Goal: Task Accomplishment & Management: Use online tool/utility

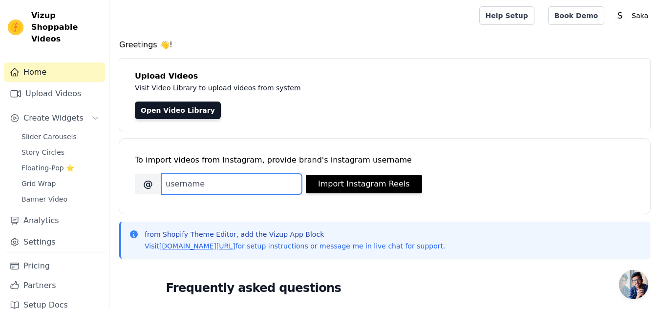
click at [245, 184] on input "Brand's Instagram Username" at bounding box center [231, 184] width 141 height 21
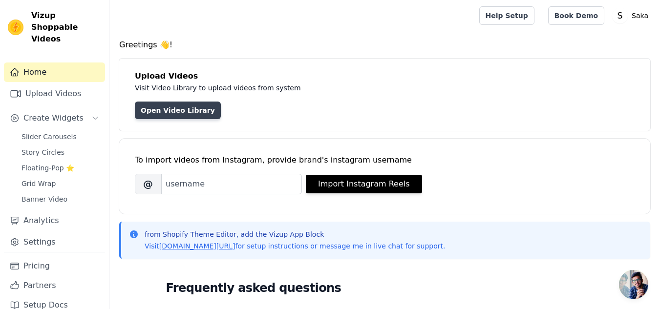
click at [180, 118] on link "Open Video Library" at bounding box center [178, 111] width 86 height 18
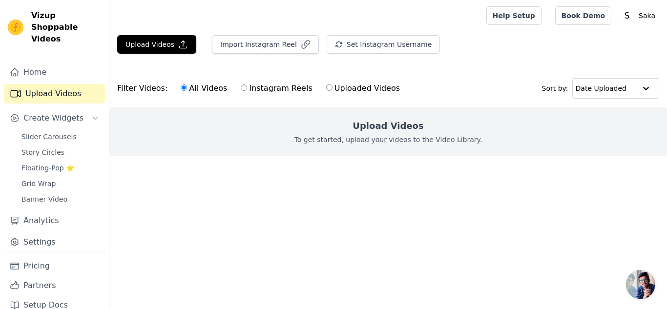
click at [326, 89] on label "Uploaded Videos" at bounding box center [363, 88] width 75 height 13
click at [326, 89] on input "Uploaded Videos" at bounding box center [329, 88] width 6 height 6
radio input "true"
click at [381, 141] on p "To get started, upload your videos to the Video Library." at bounding box center [389, 140] width 188 height 10
click at [154, 45] on button "Upload Videos" at bounding box center [156, 44] width 79 height 19
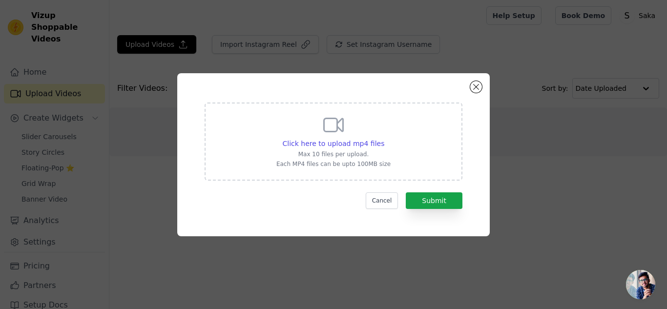
click at [350, 131] on div "Click here to upload mp4 files Max 10 files per upload. Each MP4 files can be u…" at bounding box center [334, 140] width 114 height 55
click at [384, 138] on input "Click here to upload mp4 files Max 10 files per upload. Each MP4 files can be u…" at bounding box center [384, 138] width 0 height 0
type input "C:\fakepath\final concept 5.MP4"
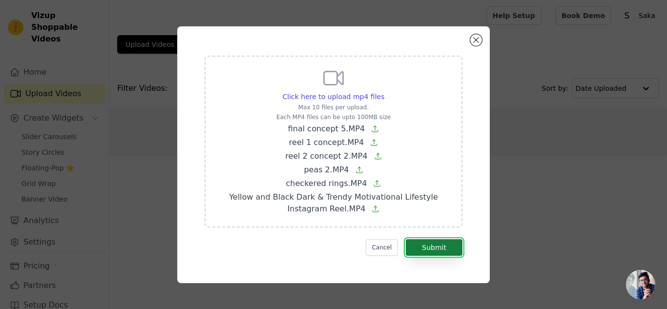
click at [429, 249] on button "Submit" at bounding box center [434, 247] width 57 height 17
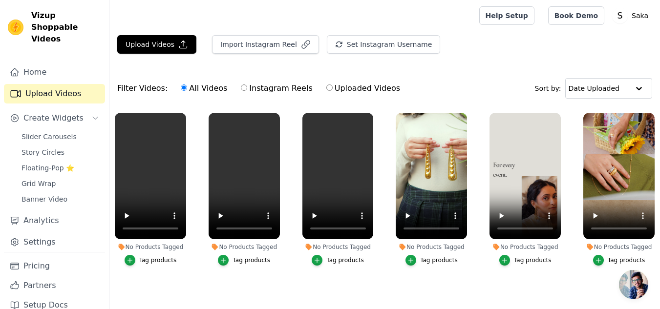
scroll to position [25, 0]
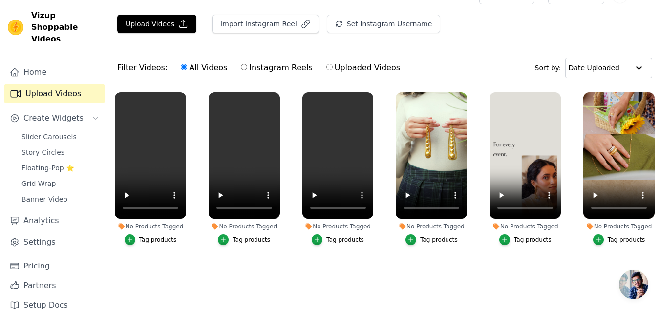
click at [626, 235] on button "Tag products" at bounding box center [619, 240] width 52 height 11
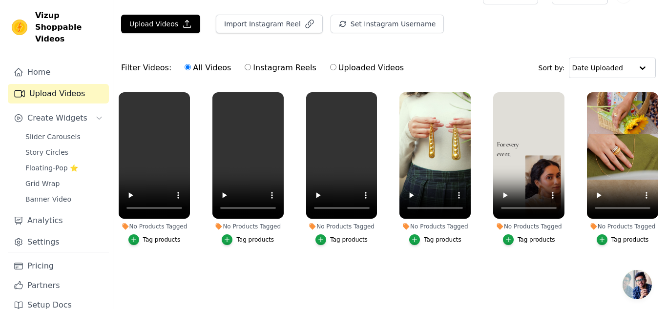
scroll to position [0, 0]
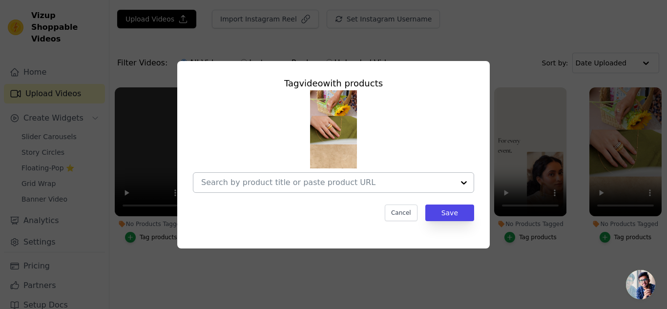
click at [332, 188] on div at bounding box center [327, 183] width 253 height 20
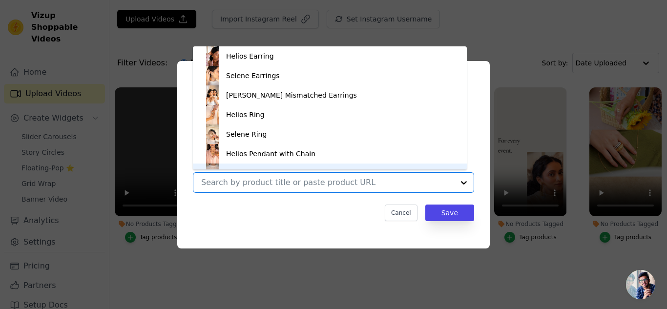
scroll to position [14, 0]
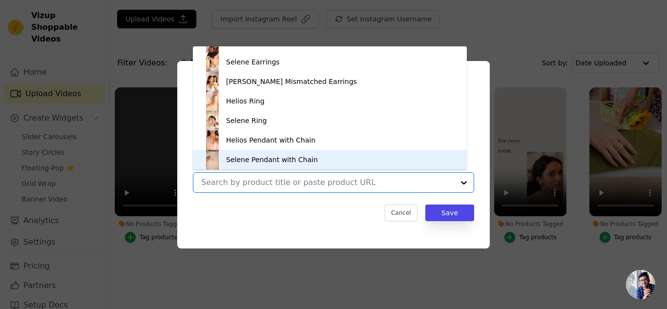
click at [297, 151] on div "Selene Pendant with Chain" at bounding box center [330, 160] width 255 height 20
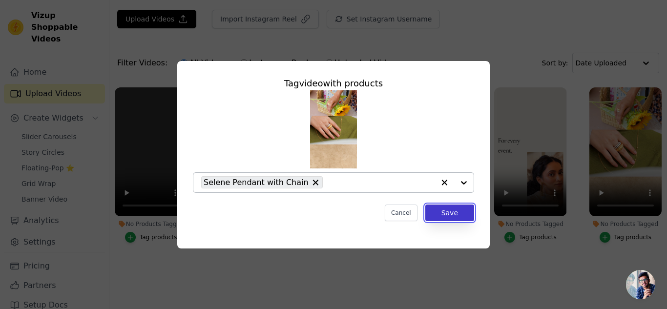
click at [446, 213] on button "Save" at bounding box center [450, 213] width 49 height 17
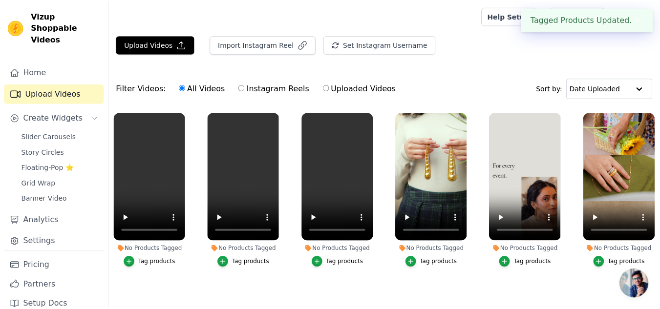
scroll to position [25, 0]
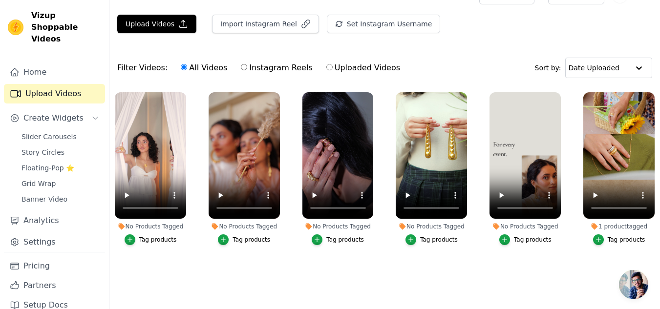
click at [244, 236] on div "Tag products" at bounding box center [252, 240] width 38 height 8
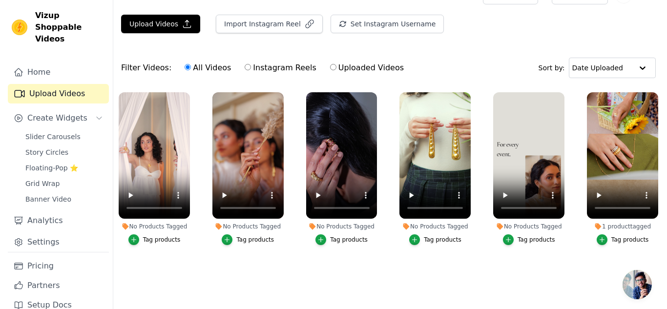
scroll to position [0, 0]
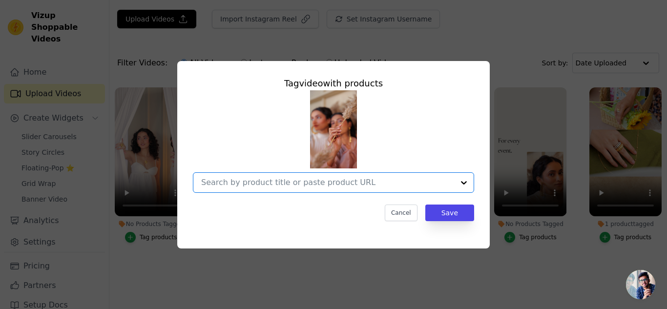
click at [338, 182] on input "No Products Tagged Tag video with products Option undefined, selected. Select i…" at bounding box center [327, 182] width 253 height 9
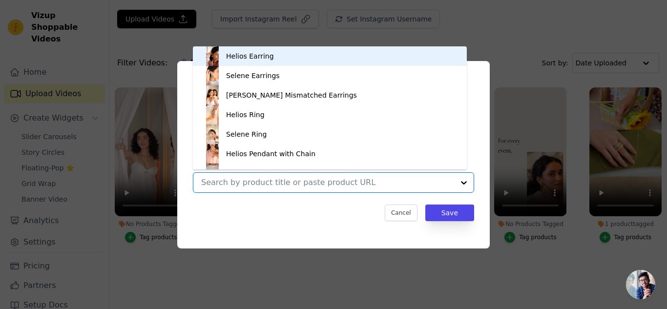
scroll to position [14, 0]
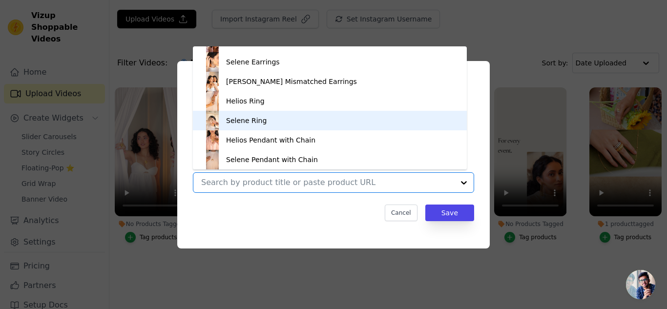
click at [262, 129] on div "Selene Ring" at bounding box center [330, 121] width 255 height 20
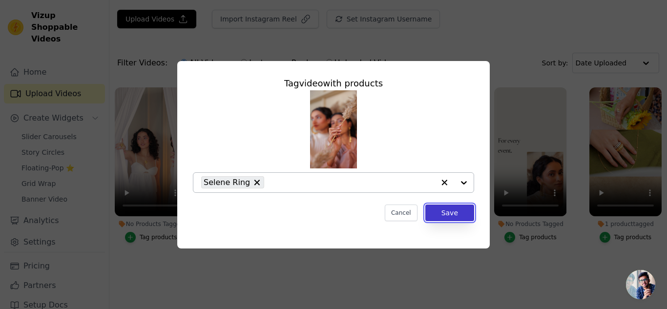
click at [456, 214] on button "Save" at bounding box center [450, 213] width 49 height 17
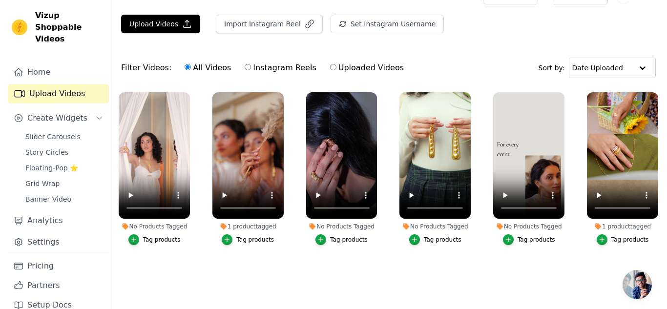
scroll to position [0, 0]
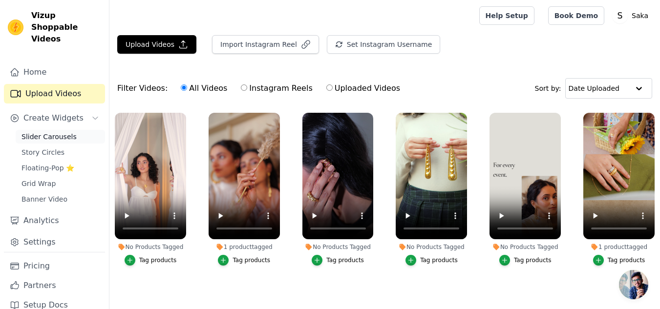
click at [62, 132] on span "Slider Carousels" at bounding box center [48, 137] width 55 height 10
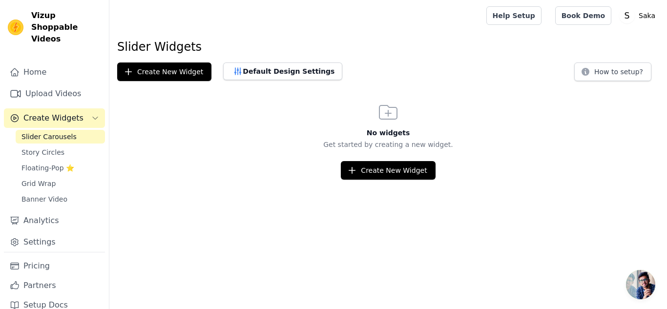
click at [403, 160] on div "No widgets Get started by creating a new widget. Create New Widget" at bounding box center [388, 140] width 558 height 79
click at [392, 172] on button "Create New Widget" at bounding box center [388, 170] width 94 height 19
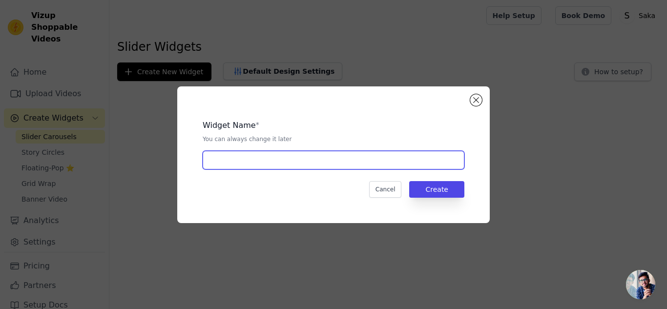
click at [315, 161] on input "text" at bounding box center [334, 160] width 262 height 19
type input "Saka"
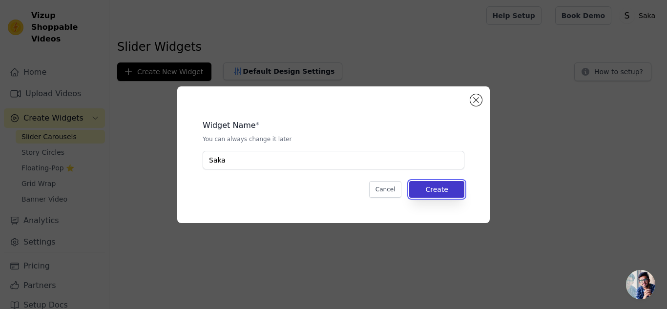
click at [438, 192] on button "Create" at bounding box center [436, 189] width 55 height 17
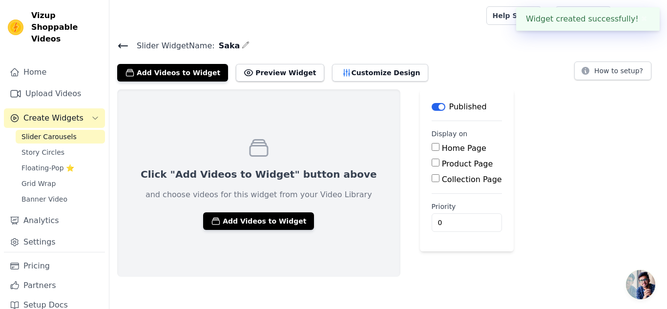
click at [442, 150] on label "Home Page" at bounding box center [464, 148] width 44 height 9
click at [432, 150] on input "Home Page" at bounding box center [436, 147] width 8 height 8
checkbox input "true"
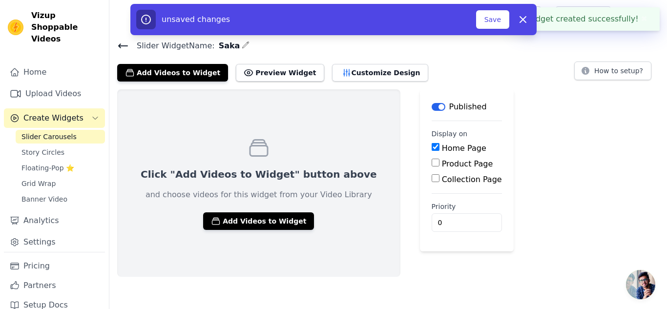
click at [432, 171] on div "Home Page Product Page Collection Page" at bounding box center [467, 164] width 70 height 43
click at [442, 165] on label "Product Page" at bounding box center [467, 163] width 51 height 9
click at [434, 165] on input "Product Page" at bounding box center [436, 163] width 8 height 8
checkbox input "true"
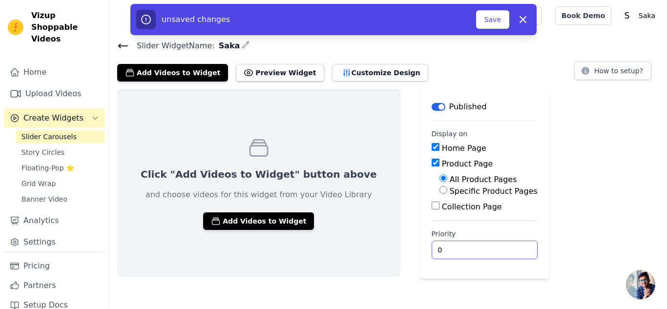
click at [440, 257] on input "0" at bounding box center [485, 250] width 106 height 19
type input "4"
type input "1"
click at [264, 227] on button "Add Videos to Widget" at bounding box center [258, 222] width 111 height 18
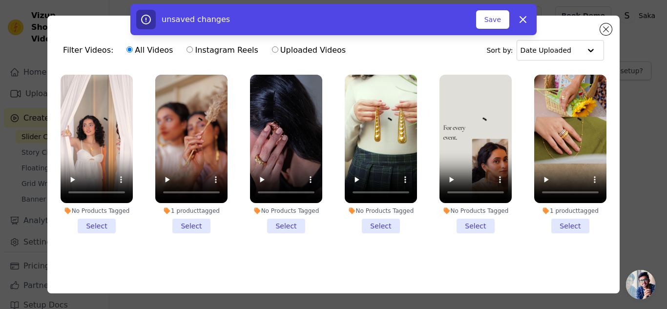
click at [104, 219] on li "No Products Tagged Select" at bounding box center [97, 154] width 72 height 159
click at [0, 0] on input "No Products Tagged Select" at bounding box center [0, 0] width 0 height 0
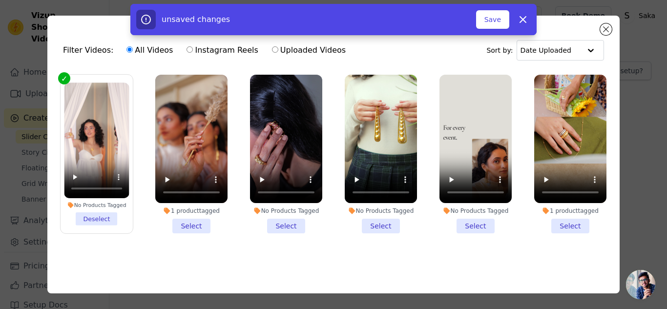
click at [173, 226] on li "1 product tagged Select" at bounding box center [191, 154] width 72 height 159
click at [0, 0] on input "1 product tagged Select" at bounding box center [0, 0] width 0 height 0
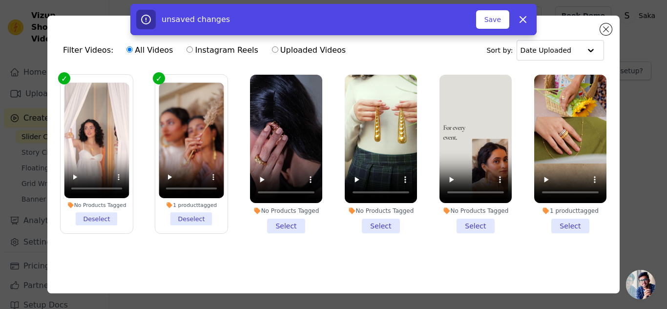
click at [284, 218] on li "No Products Tagged Select" at bounding box center [286, 154] width 72 height 159
click at [0, 0] on input "No Products Tagged Select" at bounding box center [0, 0] width 0 height 0
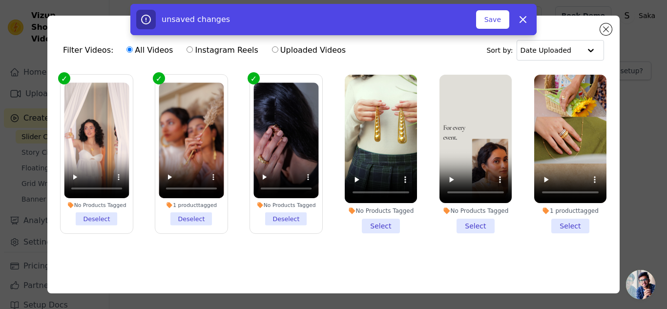
click at [367, 217] on li "No Products Tagged Select" at bounding box center [381, 154] width 72 height 159
click at [0, 0] on input "No Products Tagged Select" at bounding box center [0, 0] width 0 height 0
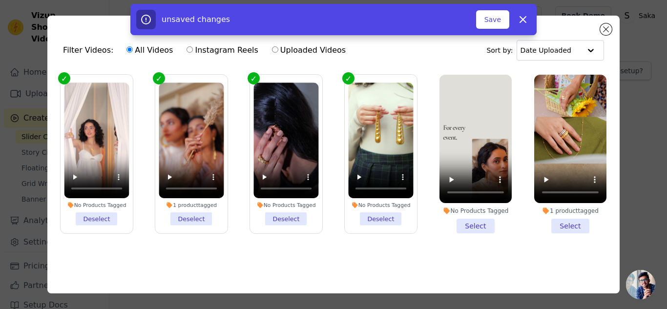
click at [448, 210] on div "No Products Tagged" at bounding box center [476, 211] width 72 height 8
click at [0, 0] on input "No Products Tagged Select" at bounding box center [0, 0] width 0 height 0
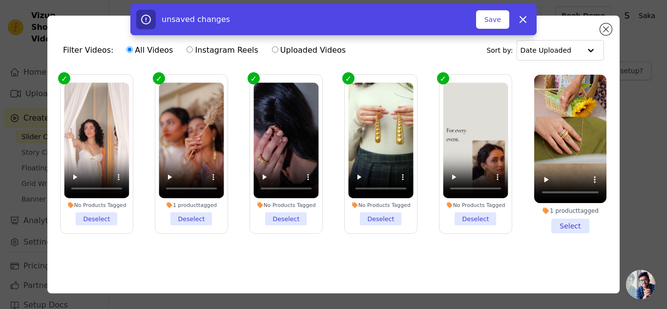
click at [551, 225] on li "1 product tagged Select" at bounding box center [571, 154] width 72 height 159
click at [0, 0] on input "1 product tagged Select" at bounding box center [0, 0] width 0 height 0
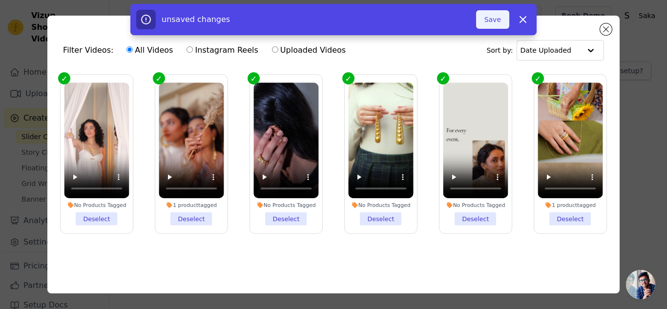
click at [481, 19] on button "Save" at bounding box center [492, 19] width 33 height 19
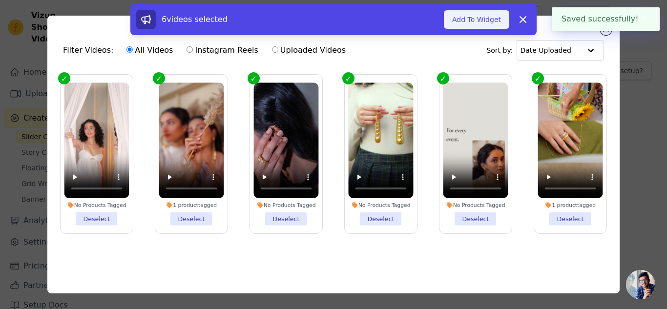
click at [478, 14] on button "Add To Widget" at bounding box center [476, 19] width 65 height 19
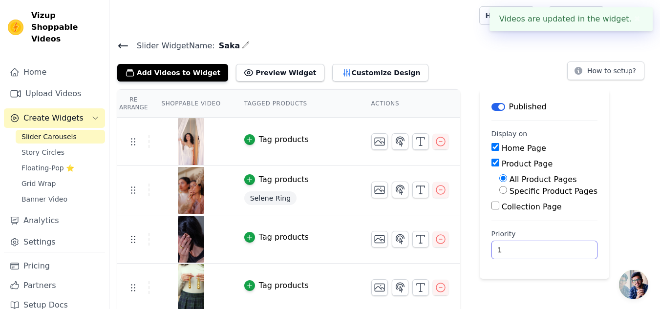
drag, startPoint x: 552, startPoint y: 240, endPoint x: 540, endPoint y: 248, distance: 13.7
click at [540, 248] on div "Priority 1" at bounding box center [545, 244] width 106 height 30
click at [540, 248] on input "1" at bounding box center [545, 250] width 106 height 19
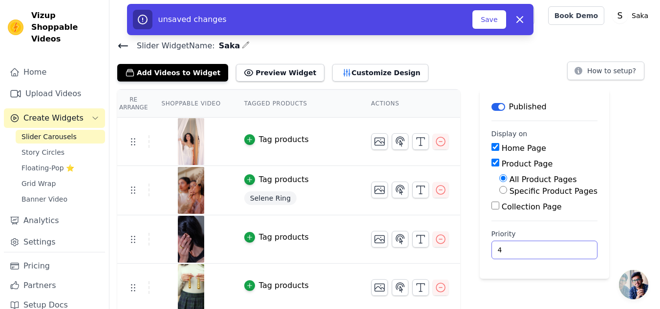
type input "4"
click at [260, 70] on button "Preview Widget" at bounding box center [280, 73] width 88 height 18
click at [360, 79] on button "Customize Design" at bounding box center [380, 73] width 96 height 18
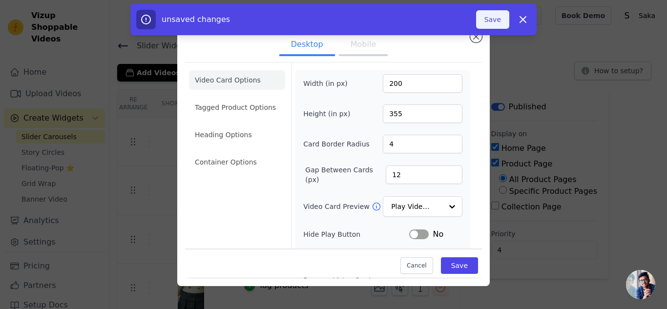
click at [496, 17] on button "Save" at bounding box center [492, 19] width 33 height 19
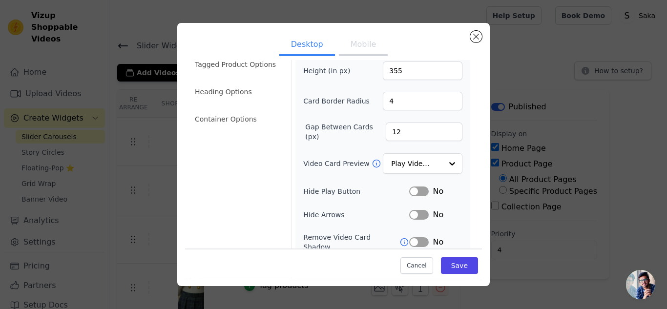
scroll to position [44, 0]
click at [432, 167] on input "Video Card Preview" at bounding box center [417, 163] width 50 height 20
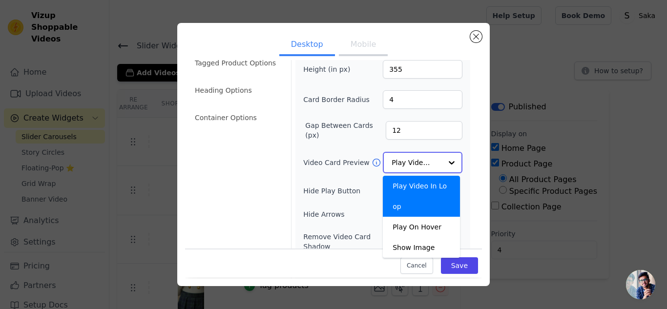
click at [432, 167] on input "Video Card Preview" at bounding box center [417, 163] width 50 height 20
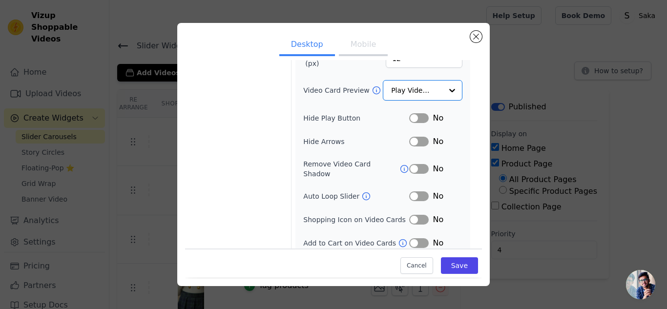
scroll to position [116, 0]
click at [410, 239] on button "Label" at bounding box center [419, 244] width 20 height 10
click at [415, 239] on button "Label" at bounding box center [419, 244] width 20 height 10
click at [417, 168] on button "Label" at bounding box center [419, 170] width 20 height 10
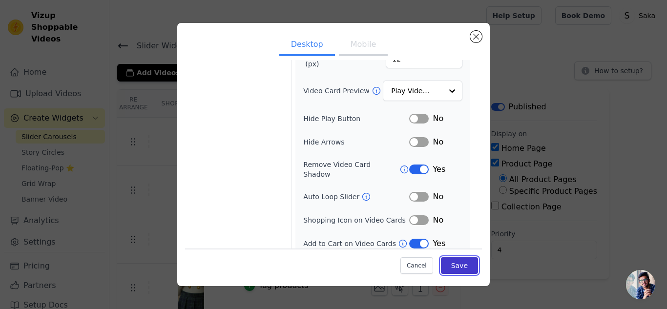
click at [456, 264] on button "Save" at bounding box center [459, 266] width 37 height 17
click at [412, 169] on button "Label" at bounding box center [419, 170] width 20 height 10
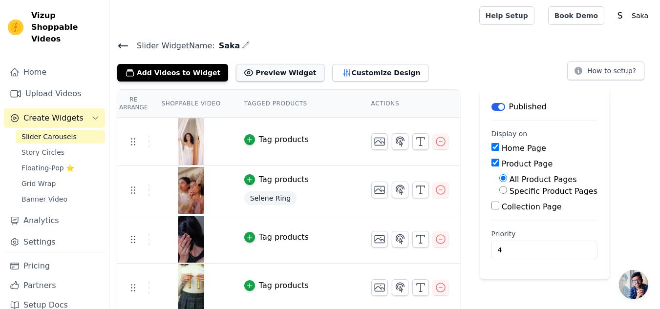
click at [279, 69] on button "Preview Widget" at bounding box center [280, 73] width 88 height 18
click at [356, 71] on button "Customize Design" at bounding box center [380, 73] width 96 height 18
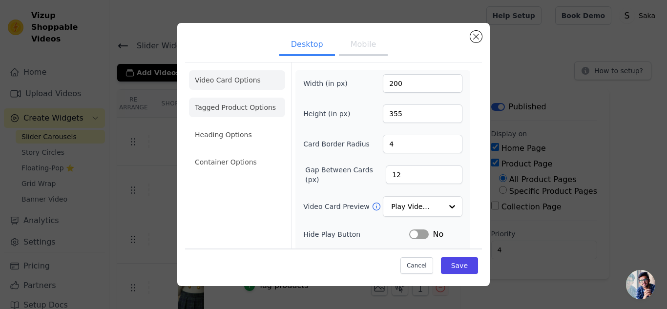
click at [256, 152] on li "Tagged Product Options" at bounding box center [237, 162] width 96 height 20
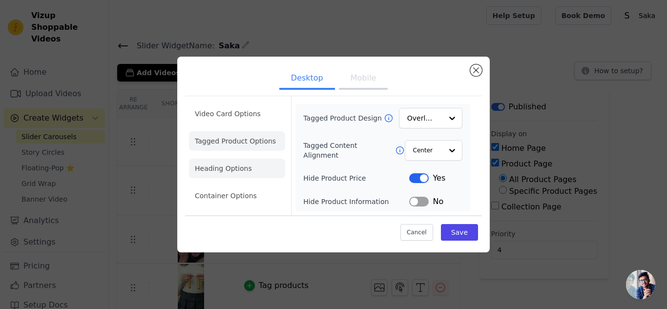
click at [236, 165] on li "Heading Options" at bounding box center [237, 169] width 96 height 20
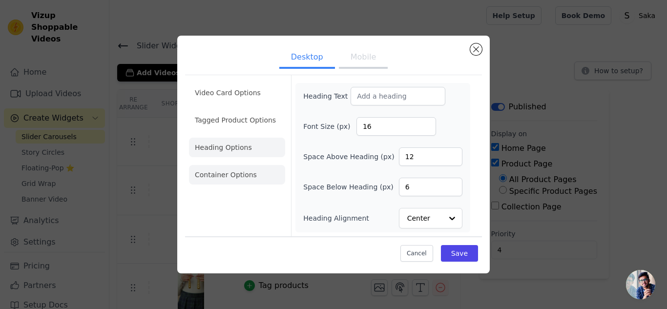
click at [239, 183] on li "Container Options" at bounding box center [237, 175] width 96 height 20
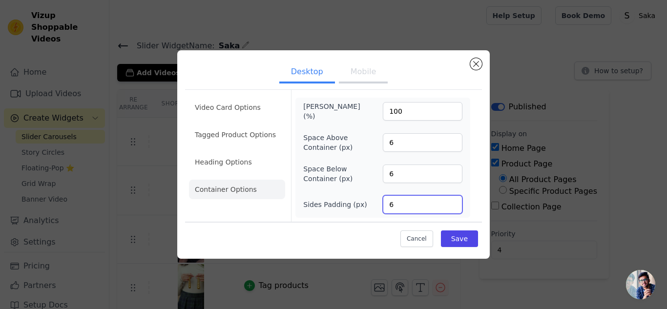
click at [397, 206] on input "6" at bounding box center [423, 204] width 80 height 19
type input "4"
click at [468, 243] on button "Save" at bounding box center [459, 239] width 37 height 17
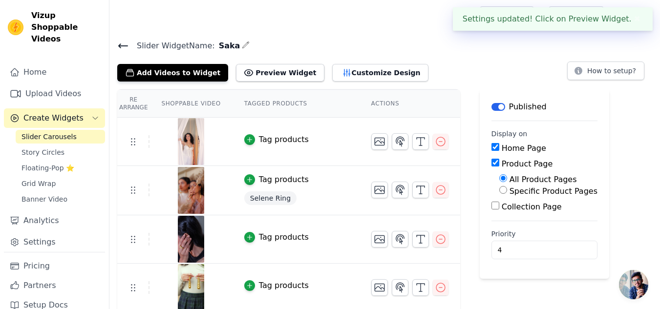
click at [637, 21] on button "✖" at bounding box center [637, 19] width 11 height 12
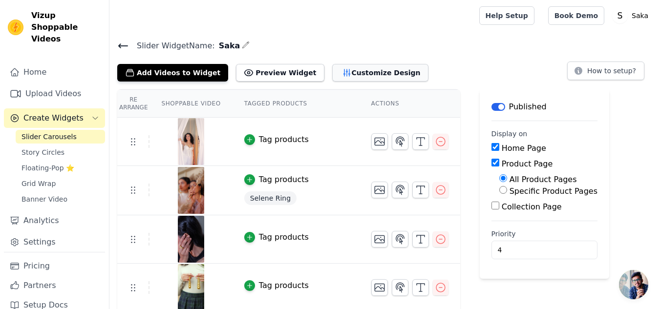
click at [359, 72] on button "Customize Design" at bounding box center [380, 73] width 96 height 18
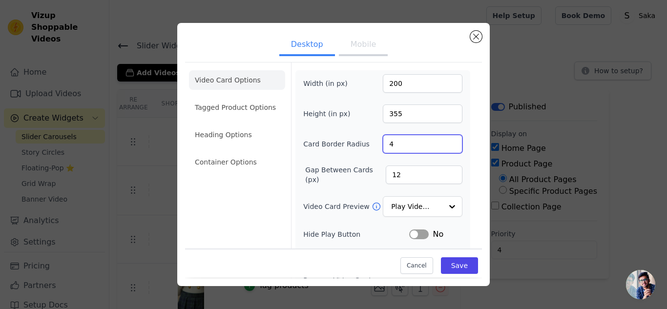
click at [409, 145] on input "4" at bounding box center [423, 144] width 80 height 19
click at [432, 174] on input "12" at bounding box center [424, 175] width 77 height 19
type input "1"
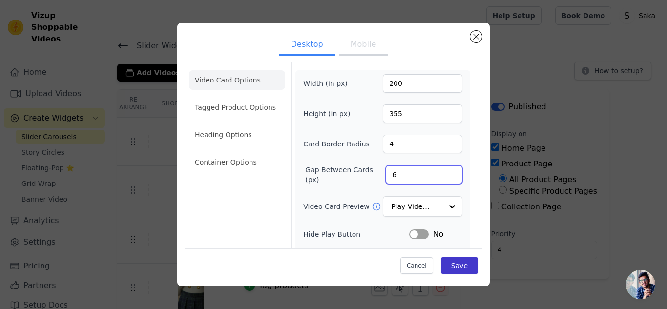
type input "6"
click at [459, 263] on button "Save" at bounding box center [459, 266] width 37 height 17
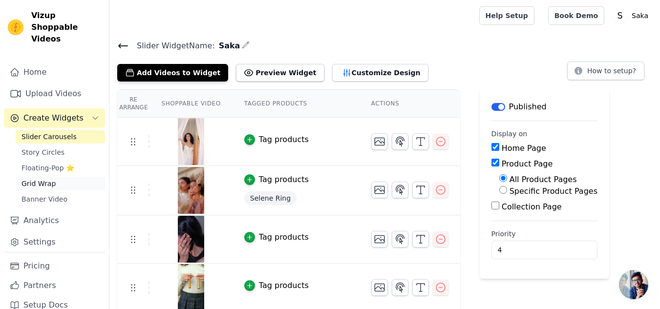
click at [64, 177] on link "Grid Wrap" at bounding box center [60, 184] width 89 height 14
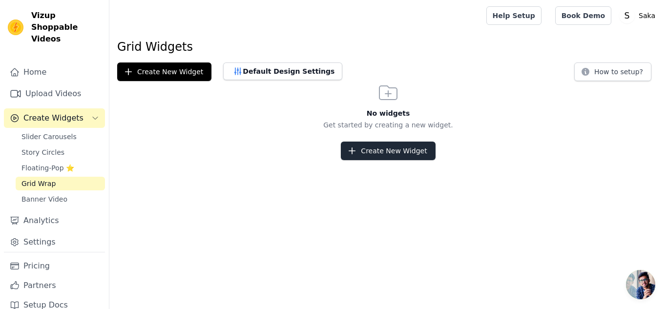
drag, startPoint x: 391, startPoint y: 139, endPoint x: 386, endPoint y: 147, distance: 9.5
click at [386, 147] on div "No widgets Get started by creating a new widget. Create New Widget" at bounding box center [388, 120] width 558 height 79
click at [386, 147] on button "Create New Widget" at bounding box center [388, 151] width 94 height 19
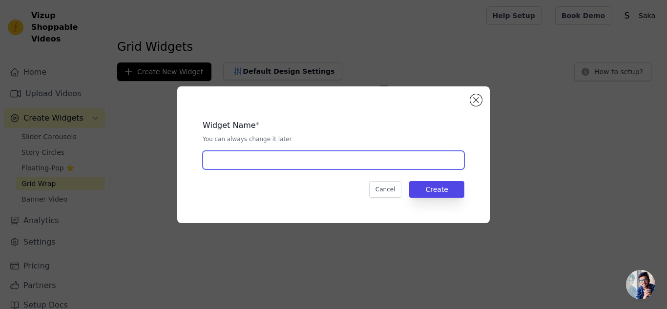
click at [299, 167] on input "text" at bounding box center [334, 160] width 262 height 19
type input "Saka"
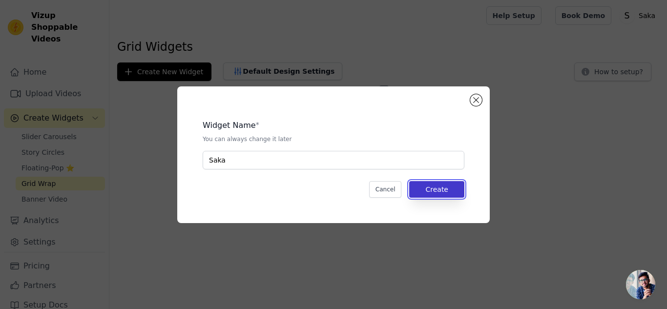
click at [429, 188] on button "Create" at bounding box center [436, 189] width 55 height 17
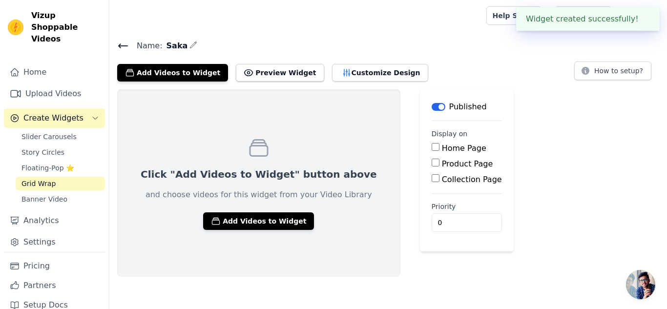
click at [442, 151] on label "Home Page" at bounding box center [464, 148] width 44 height 9
click at [432, 151] on input "Home Page" at bounding box center [436, 147] width 8 height 8
checkbox input "true"
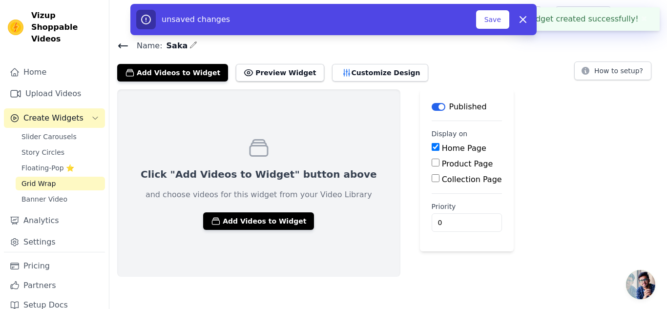
click at [442, 159] on label "Product Page" at bounding box center [467, 163] width 51 height 9
click at [432, 159] on input "Product Page" at bounding box center [436, 163] width 8 height 8
checkbox input "true"
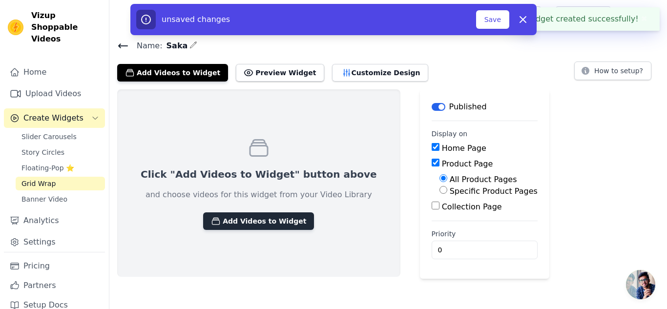
click at [269, 218] on button "Add Videos to Widget" at bounding box center [258, 222] width 111 height 18
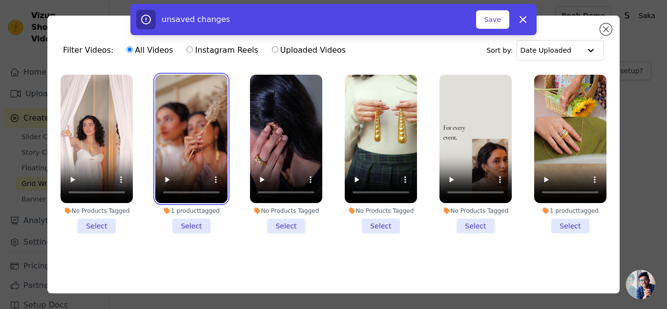
click at [189, 156] on video at bounding box center [191, 139] width 72 height 129
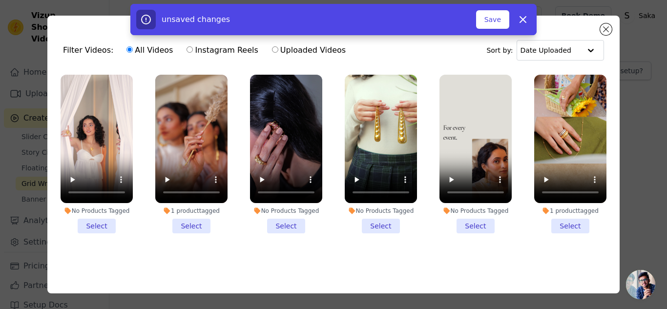
click at [188, 210] on div "1 product tagged" at bounding box center [191, 211] width 72 height 8
click at [0, 0] on input "1 product tagged Select" at bounding box center [0, 0] width 0 height 0
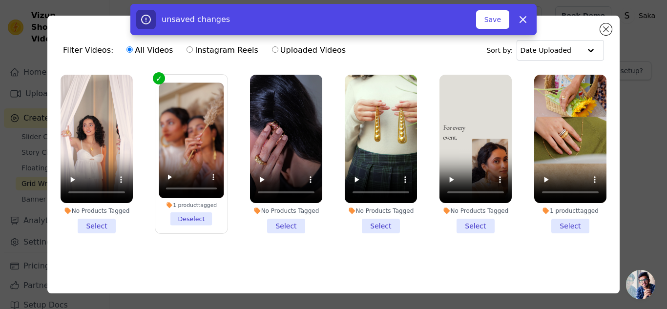
click at [185, 219] on li "1 product tagged Deselect" at bounding box center [191, 154] width 65 height 143
click at [0, 0] on input "1 product tagged Deselect" at bounding box center [0, 0] width 0 height 0
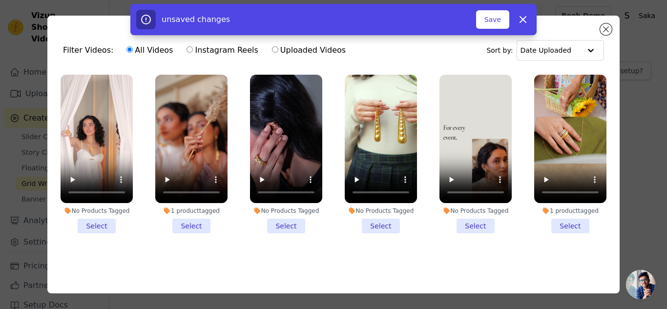
click at [192, 221] on li "1 product tagged Select" at bounding box center [191, 154] width 72 height 159
click at [0, 0] on input "1 product tagged Select" at bounding box center [0, 0] width 0 height 0
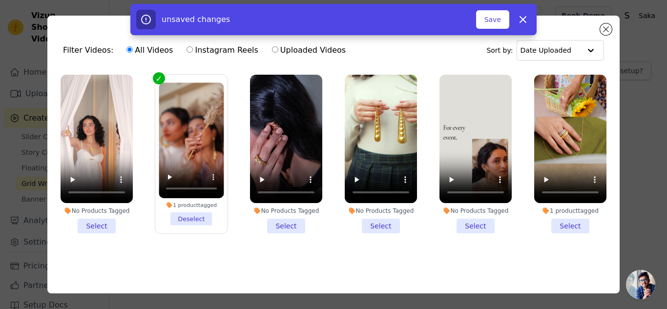
click at [283, 229] on li "No Products Tagged Select" at bounding box center [286, 154] width 72 height 159
click at [0, 0] on input "No Products Tagged Select" at bounding box center [0, 0] width 0 height 0
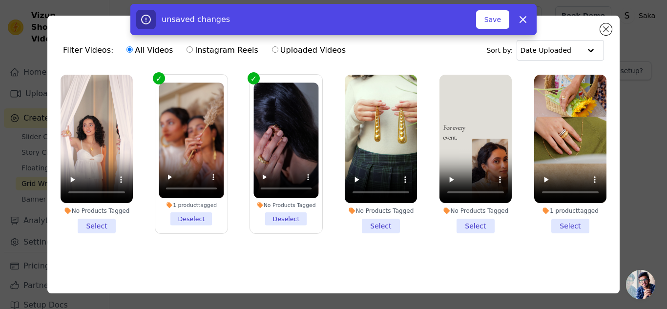
click at [377, 218] on li "No Products Tagged Select" at bounding box center [381, 154] width 72 height 159
click at [0, 0] on input "No Products Tagged Select" at bounding box center [0, 0] width 0 height 0
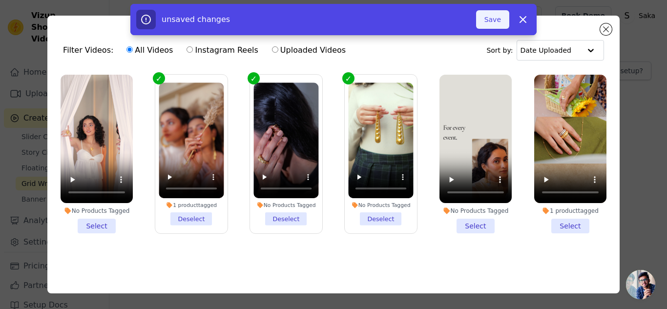
click at [498, 21] on button "Save" at bounding box center [492, 19] width 33 height 19
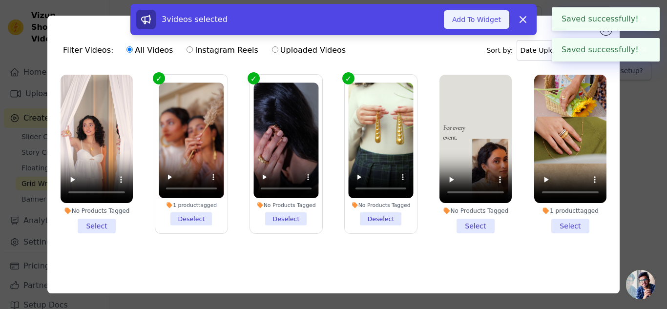
click at [478, 20] on button "Add To Widget" at bounding box center [476, 19] width 65 height 19
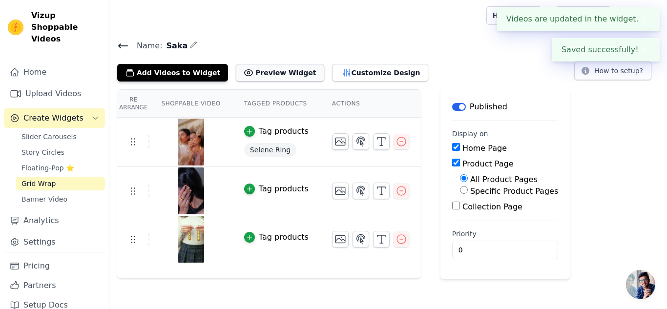
click at [275, 79] on button "Preview Widget" at bounding box center [280, 73] width 88 height 18
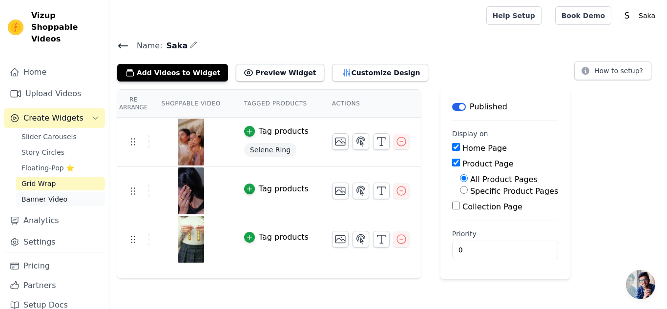
click at [54, 194] on span "Banner Video" at bounding box center [44, 199] width 46 height 10
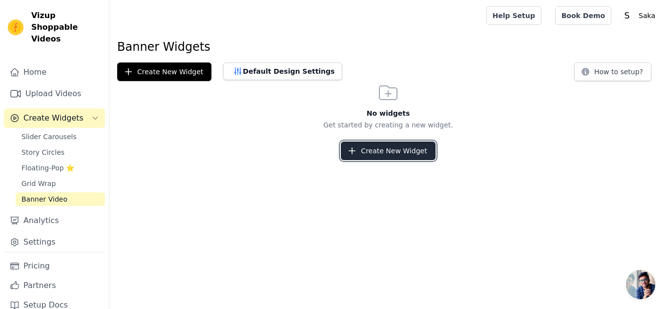
click at [405, 155] on button "Create New Widget" at bounding box center [388, 151] width 94 height 19
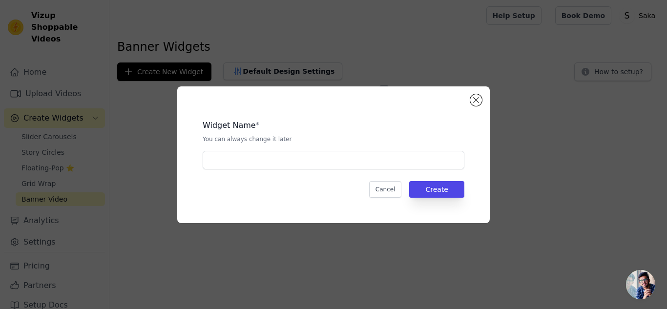
drag, startPoint x: 295, startPoint y: 171, endPoint x: 323, endPoint y: 163, distance: 29.5
click at [323, 163] on div "Widget Name * You can always change it later Cancel Create" at bounding box center [333, 155] width 281 height 106
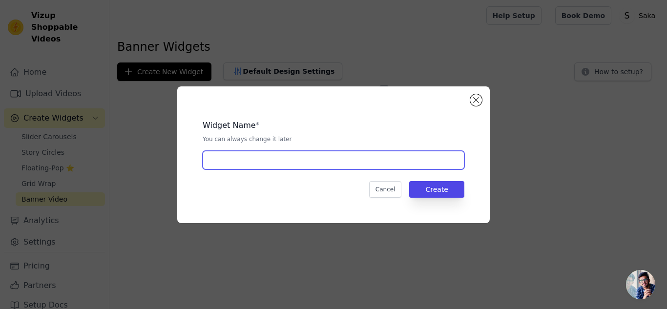
click at [323, 163] on input "text" at bounding box center [334, 160] width 262 height 19
type input "Saka"
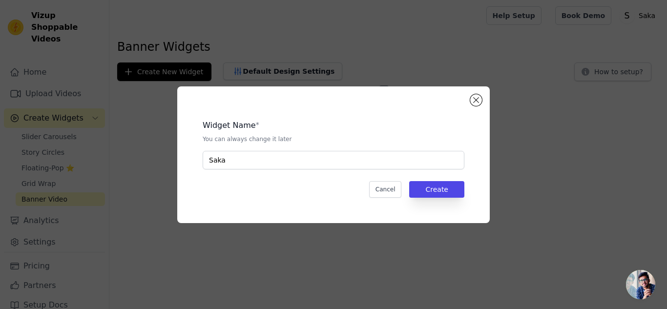
click at [465, 182] on div "Widget Name * You can always change it later Saka Cancel Create" at bounding box center [333, 155] width 281 height 106
click at [441, 188] on button "Create" at bounding box center [436, 189] width 55 height 17
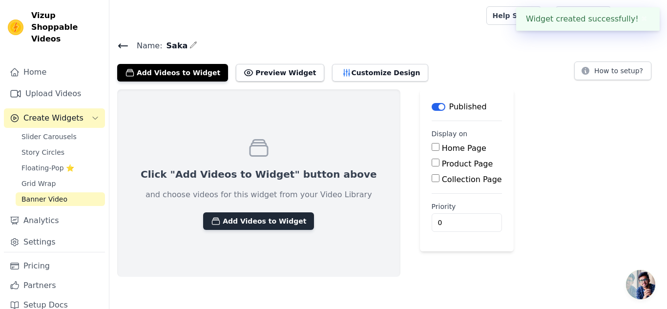
click at [242, 226] on button "Add Videos to Widget" at bounding box center [258, 222] width 111 height 18
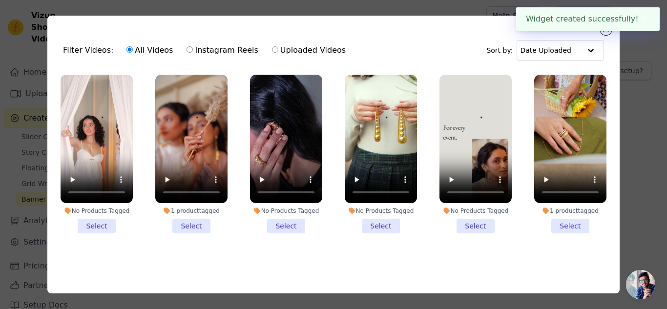
click at [291, 220] on li "No Products Tagged Select" at bounding box center [286, 154] width 72 height 159
click at [0, 0] on input "No Products Tagged Select" at bounding box center [0, 0] width 0 height 0
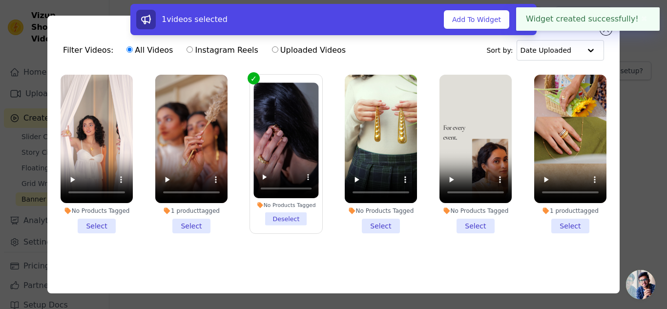
click at [366, 224] on li "No Products Tagged Select" at bounding box center [381, 154] width 72 height 159
click at [0, 0] on input "No Products Tagged Select" at bounding box center [0, 0] width 0 height 0
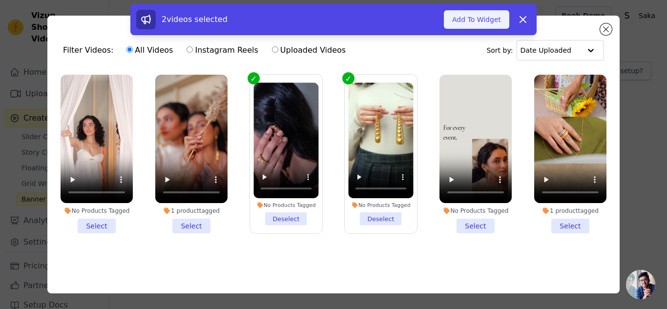
click at [466, 18] on button "Add To Widget" at bounding box center [476, 19] width 65 height 19
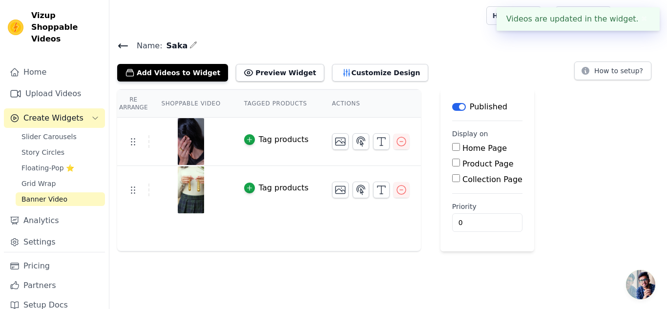
click at [463, 144] on label "Home Page" at bounding box center [485, 148] width 44 height 9
click at [455, 143] on input "Home Page" at bounding box center [456, 147] width 8 height 8
checkbox input "true"
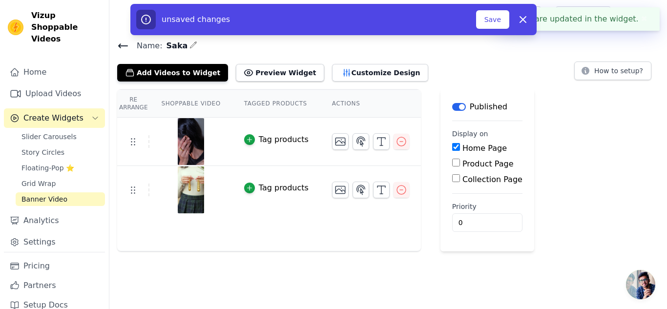
click at [455, 157] on div "Home Page Product Page Collection Page" at bounding box center [487, 164] width 70 height 43
click at [495, 21] on button "Save" at bounding box center [492, 19] width 33 height 19
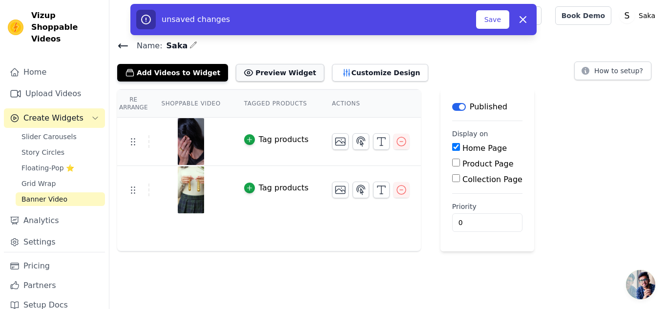
click at [264, 74] on button "Preview Widget" at bounding box center [280, 73] width 88 height 18
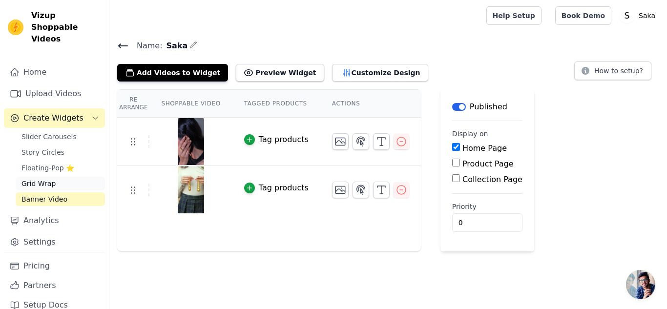
click at [63, 177] on link "Grid Wrap" at bounding box center [60, 184] width 89 height 14
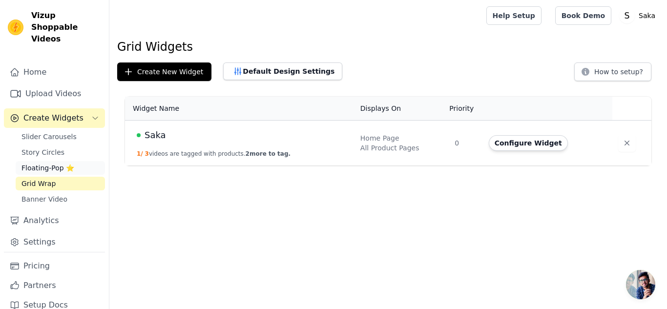
click at [56, 163] on span "Floating-Pop ⭐" at bounding box center [47, 168] width 53 height 10
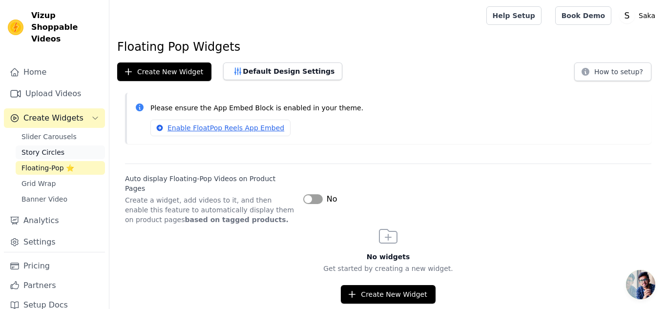
click at [60, 146] on link "Story Circles" at bounding box center [60, 153] width 89 height 14
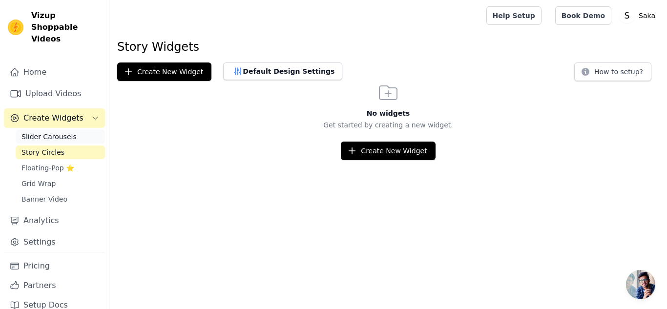
click at [70, 130] on link "Slider Carousels" at bounding box center [60, 137] width 89 height 14
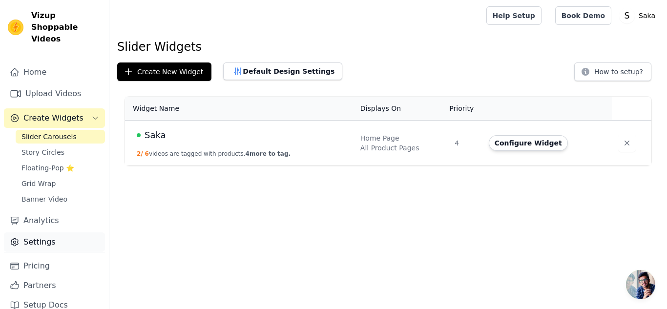
click at [35, 233] on link "Settings" at bounding box center [54, 243] width 101 height 20
